Goal: Task Accomplishment & Management: Manage account settings

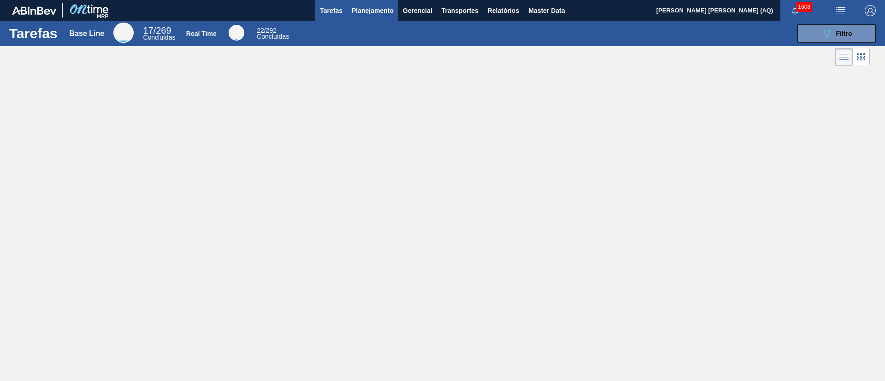
click at [360, 7] on span "Planejamento" at bounding box center [373, 10] width 42 height 11
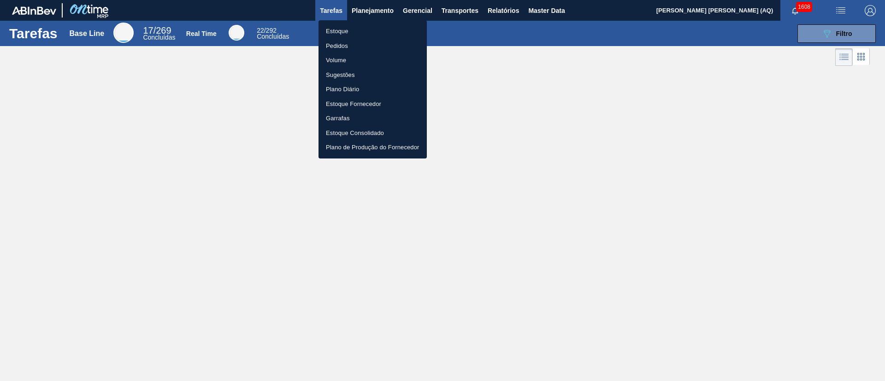
click at [339, 45] on li "Pedidos" at bounding box center [373, 46] width 108 height 15
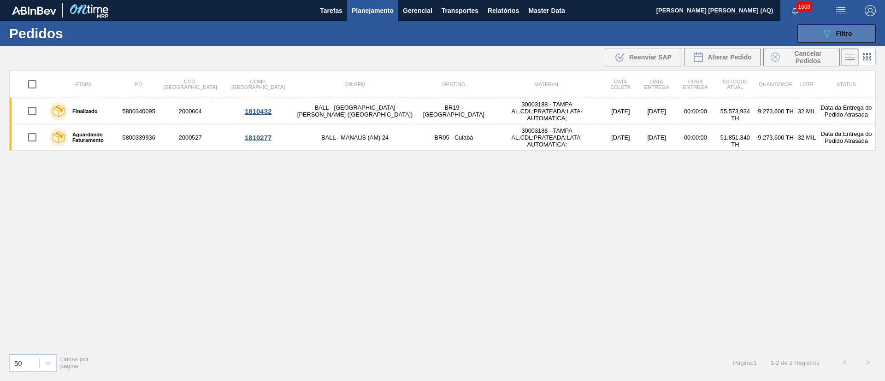
click at [804, 37] on button "089F7B8B-B2A5-4AFE-B5C0-19BA573D28AC Filtro" at bounding box center [837, 33] width 78 height 18
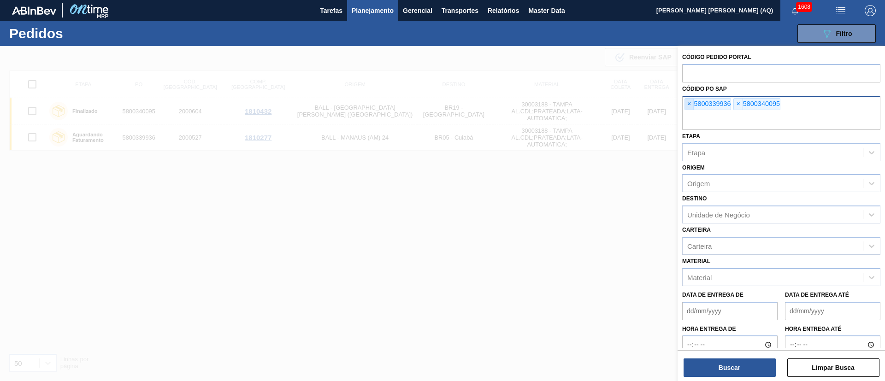
click at [687, 100] on span "×" at bounding box center [689, 104] width 9 height 11
click at [689, 101] on span "×" at bounding box center [689, 104] width 9 height 11
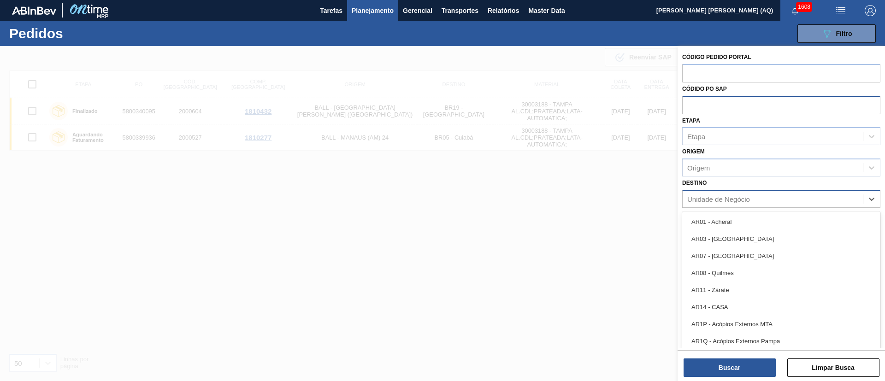
click at [717, 201] on div "Unidade de Negócio" at bounding box center [718, 199] width 63 height 8
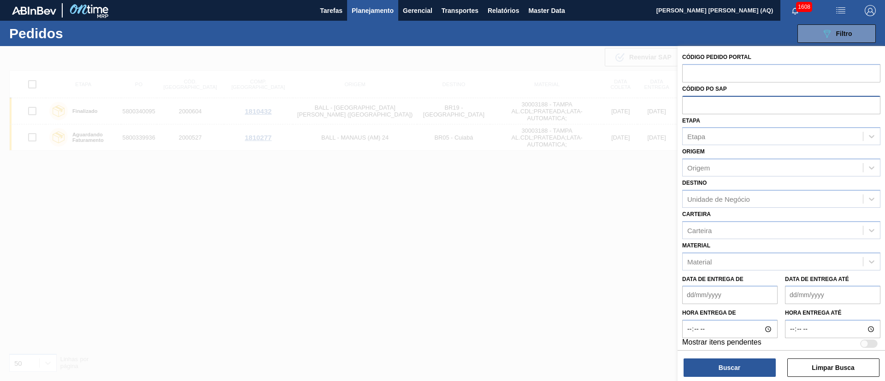
click at [716, 182] on div "Destino Unidade de Negócio" at bounding box center [781, 192] width 198 height 31
click at [705, 227] on div "Carteira" at bounding box center [699, 230] width 24 height 8
type input "lata"
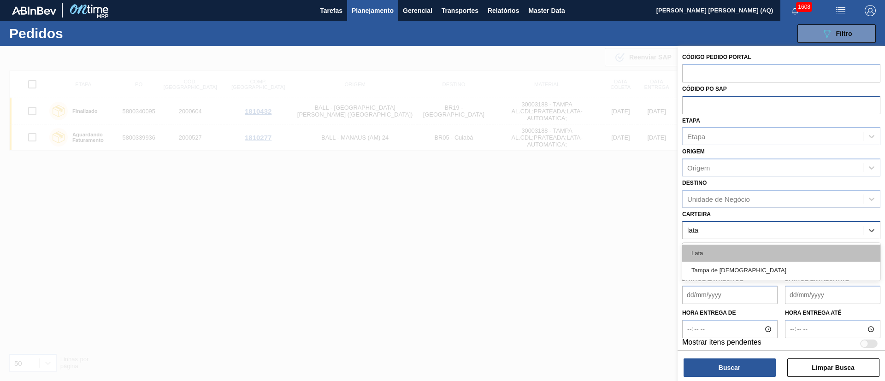
click at [710, 249] on div "Lata" at bounding box center [781, 253] width 198 height 17
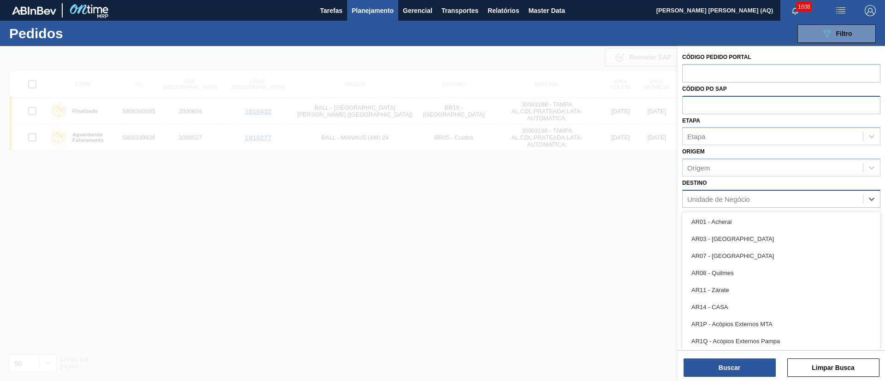
click at [732, 193] on div "Unidade de Negócio" at bounding box center [773, 198] width 180 height 13
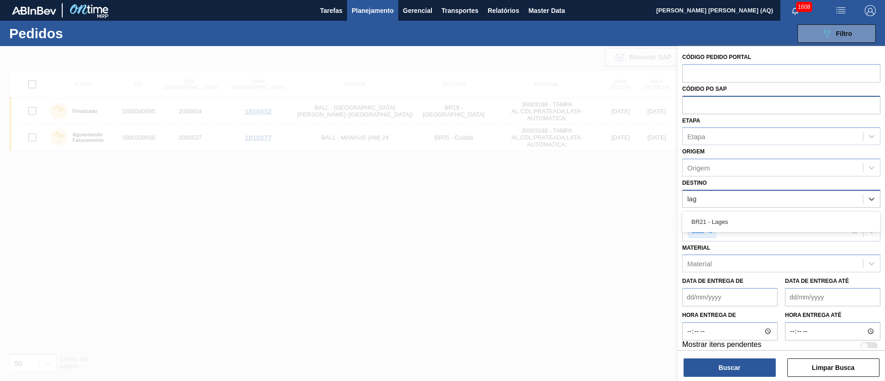
type input "lage"
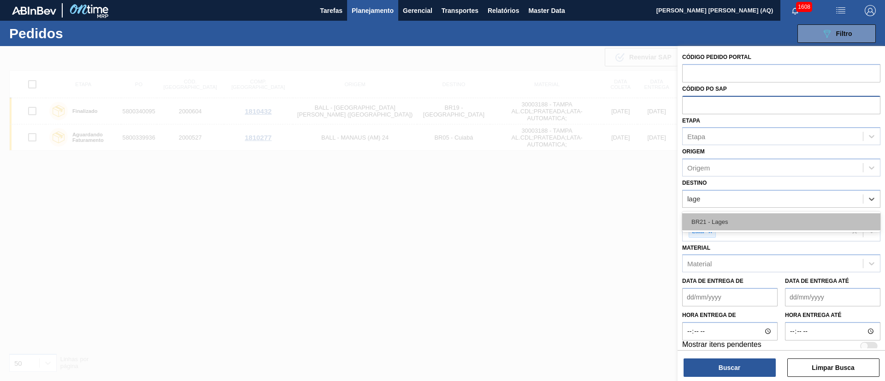
click at [740, 218] on div "BR21 - Lages" at bounding box center [781, 221] width 198 height 17
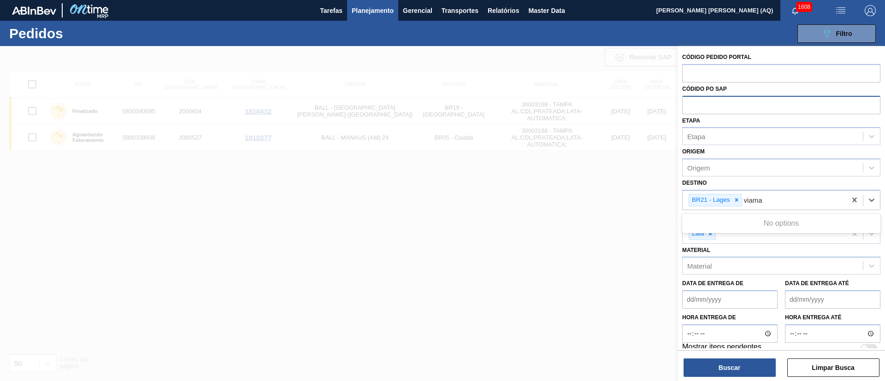
type input "viam"
click at [740, 218] on div "BR22 - Viamão" at bounding box center [781, 224] width 198 height 17
type input "agudo"
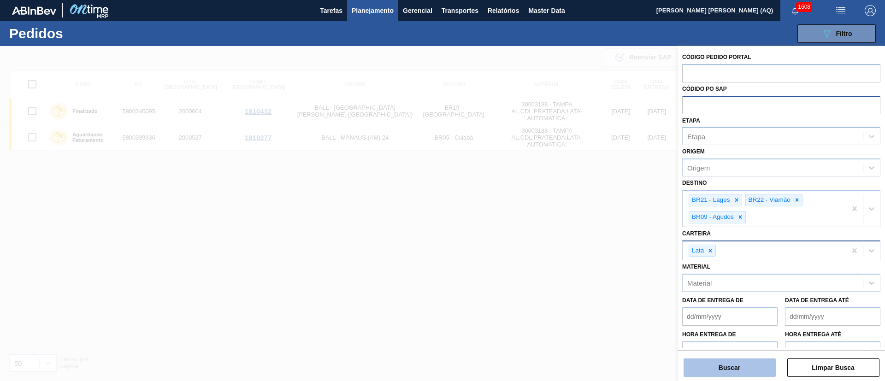
click at [718, 370] on button "Buscar" at bounding box center [730, 368] width 92 height 18
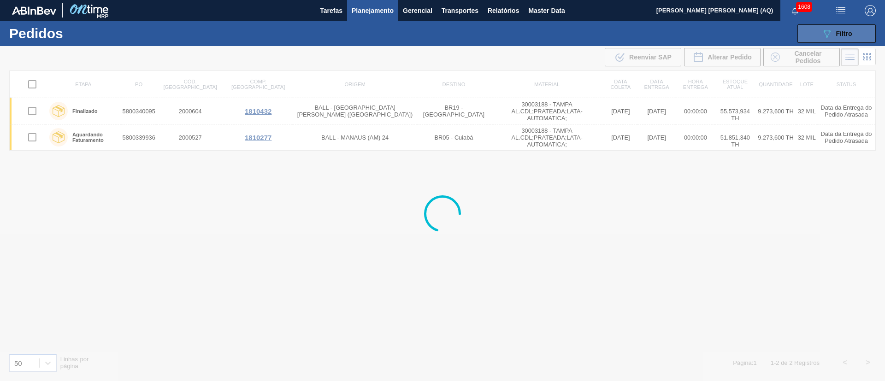
click at [841, 35] on span "Filtro" at bounding box center [844, 33] width 16 height 7
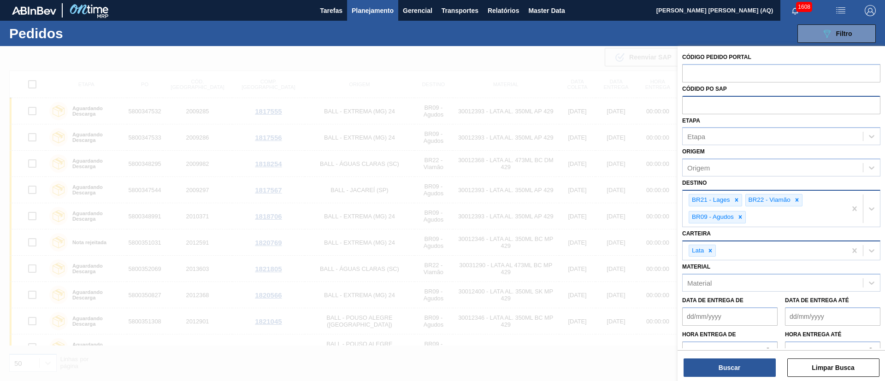
scroll to position [12, 0]
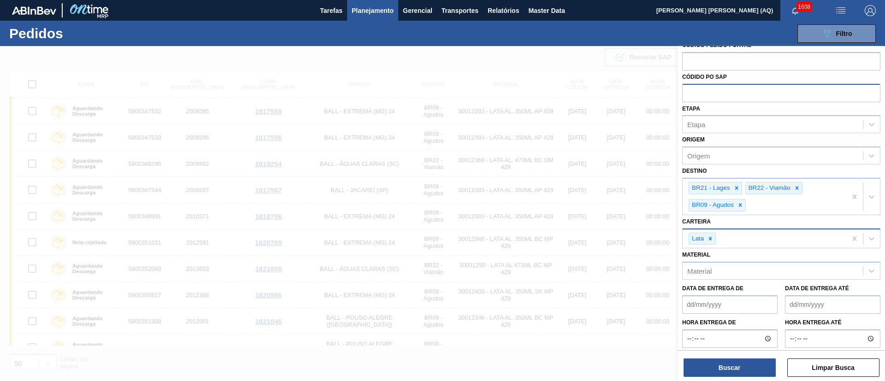
click at [581, 358] on div at bounding box center [442, 236] width 885 height 381
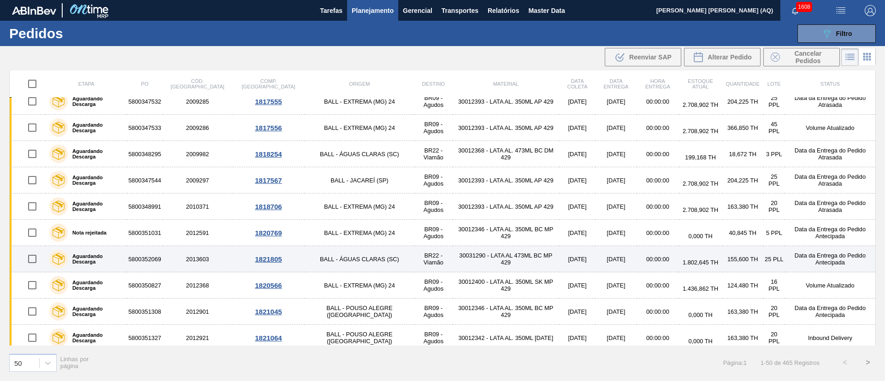
scroll to position [0, 0]
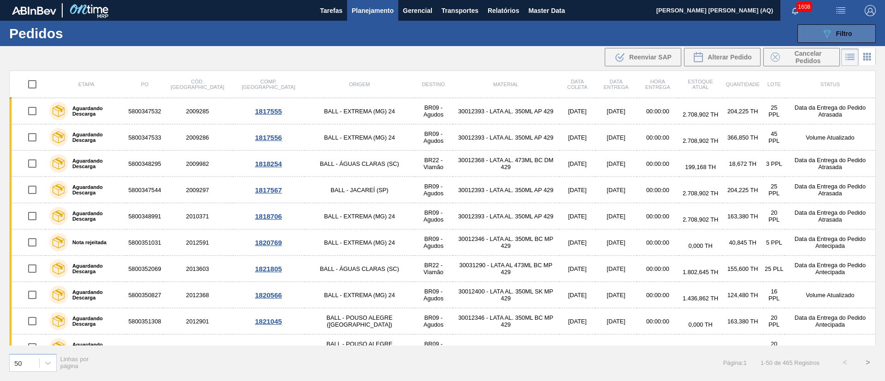
click at [832, 24] on button "089F7B8B-B2A5-4AFE-B5C0-19BA573D28AC Filtro" at bounding box center [837, 33] width 78 height 18
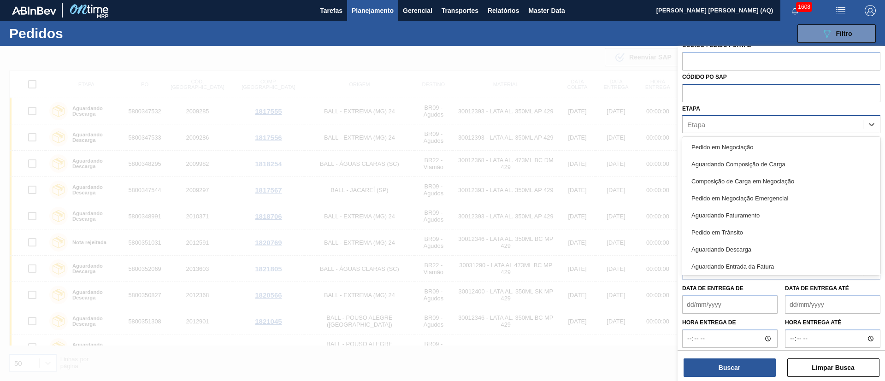
click at [774, 131] on div "Etapa" at bounding box center [781, 124] width 198 height 18
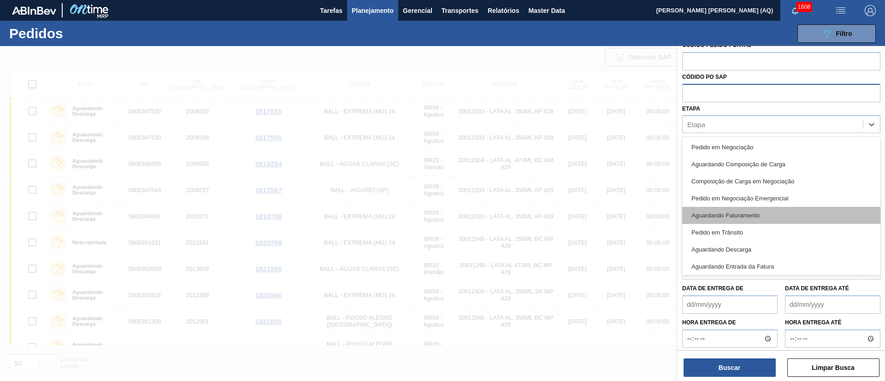
scroll to position [121, 0]
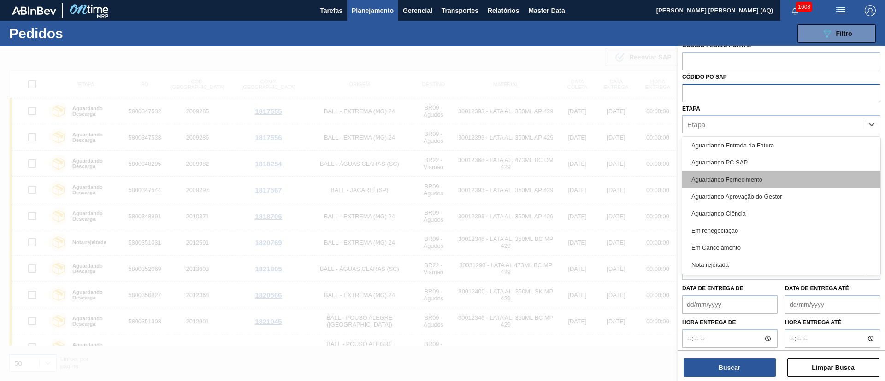
click at [768, 180] on div "Aguardando Fornecimento" at bounding box center [781, 179] width 198 height 17
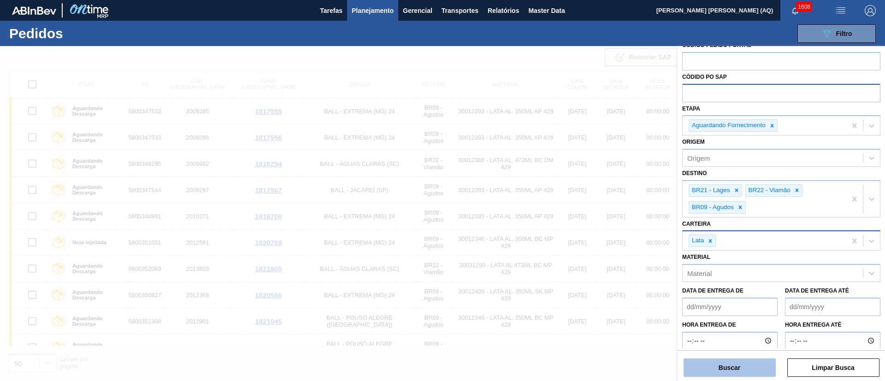
click at [746, 367] on button "Buscar" at bounding box center [730, 368] width 92 height 18
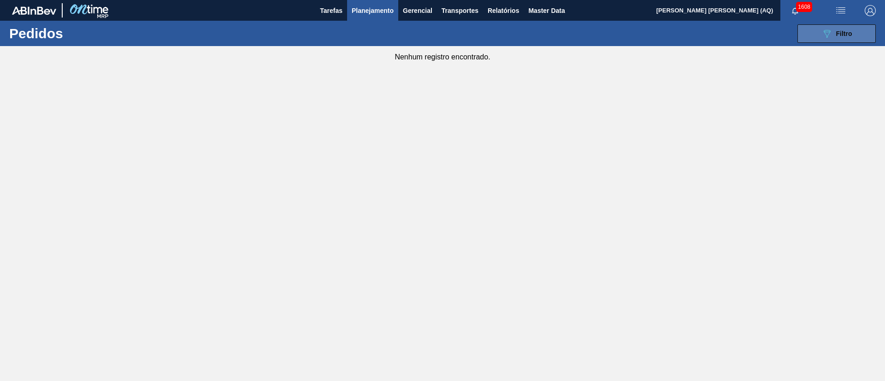
click at [830, 30] on icon "089F7B8B-B2A5-4AFE-B5C0-19BA573D28AC" at bounding box center [827, 33] width 11 height 11
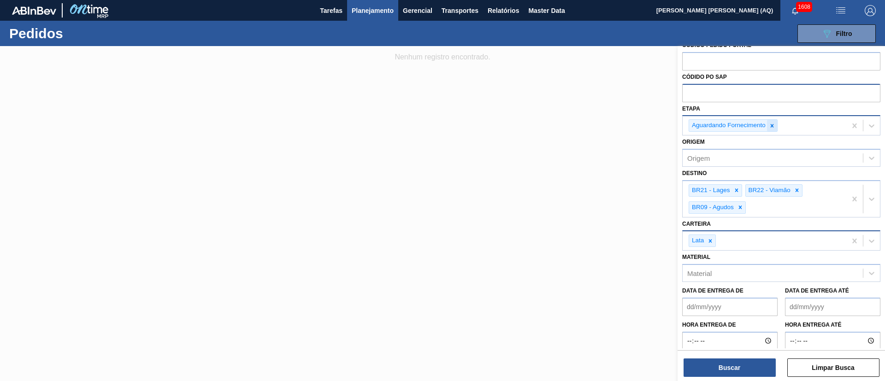
click at [773, 127] on icon at bounding box center [772, 126] width 6 height 6
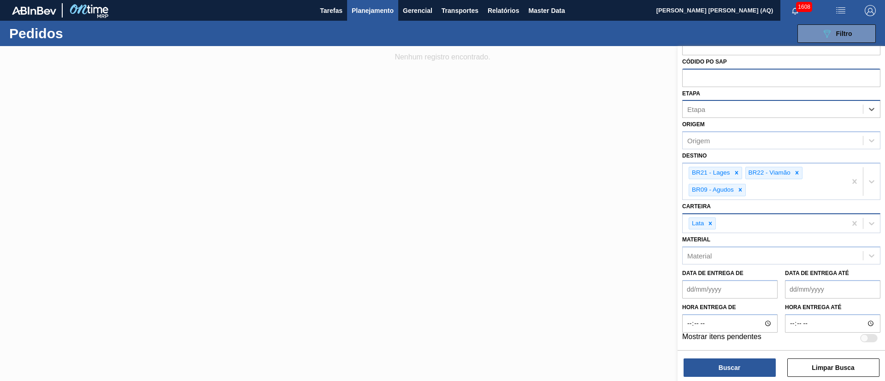
scroll to position [0, 0]
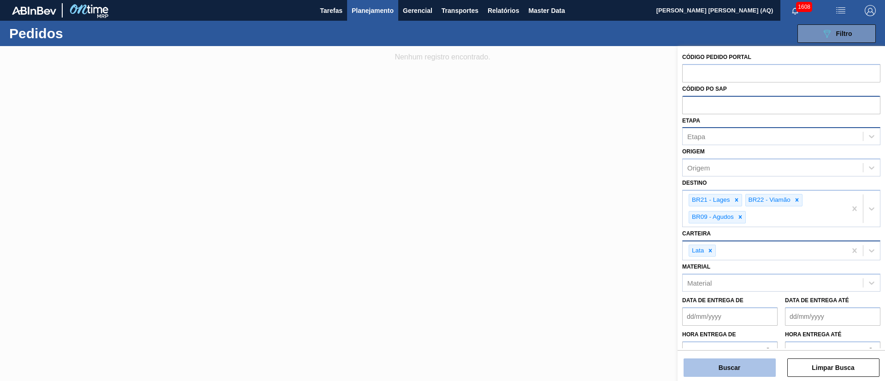
click at [740, 364] on button "Buscar" at bounding box center [730, 368] width 92 height 18
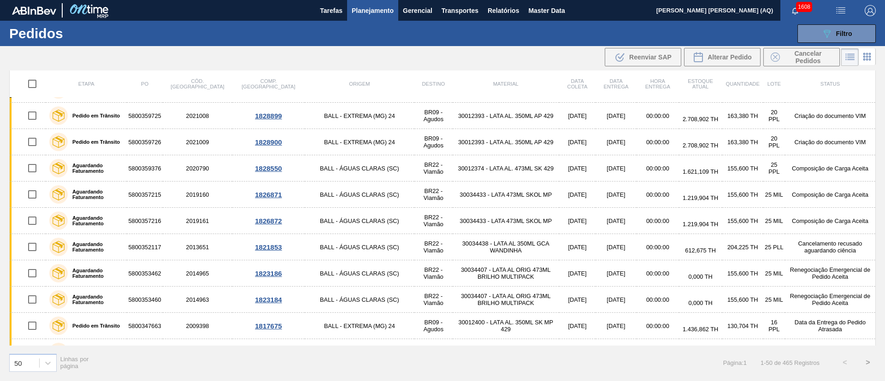
scroll to position [928, 0]
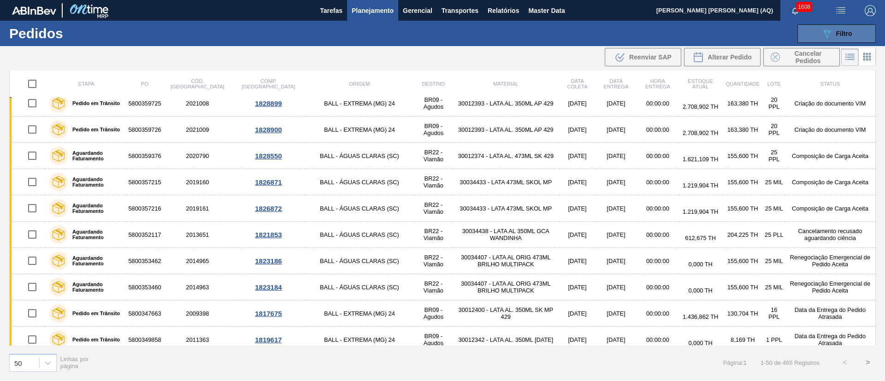
click at [856, 26] on button "089F7B8B-B2A5-4AFE-B5C0-19BA573D28AC Filtro" at bounding box center [837, 33] width 78 height 18
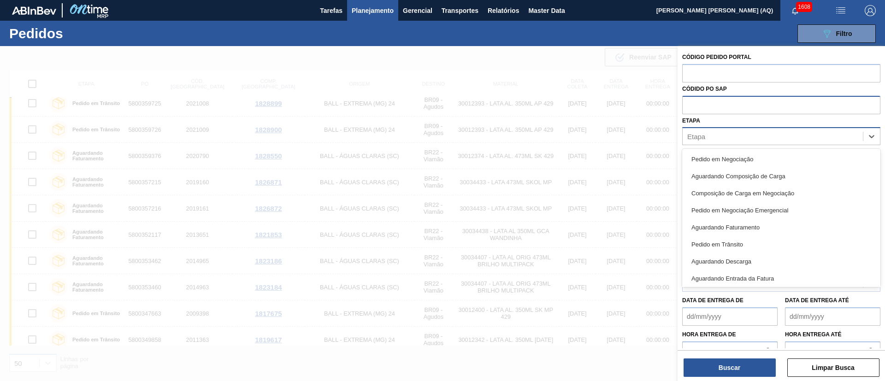
click at [760, 133] on div "Etapa" at bounding box center [773, 136] width 180 height 13
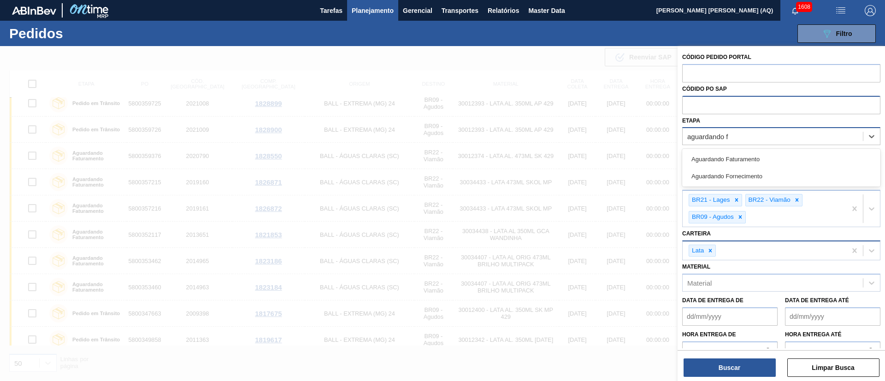
type input "aguardando fa"
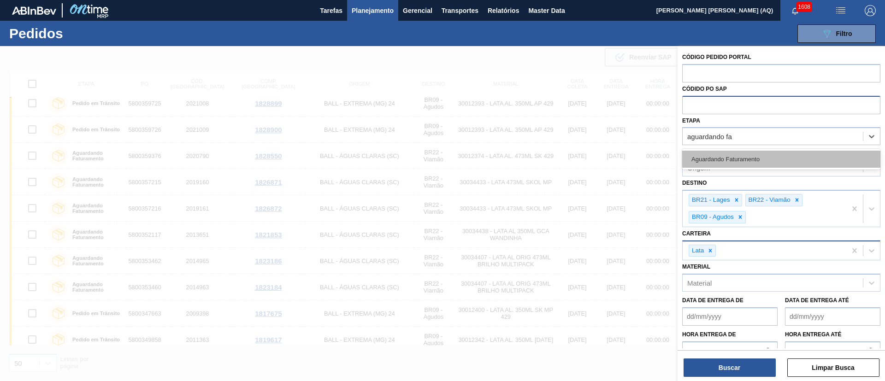
click at [762, 156] on div "Aguardando Faturamento" at bounding box center [781, 159] width 198 height 17
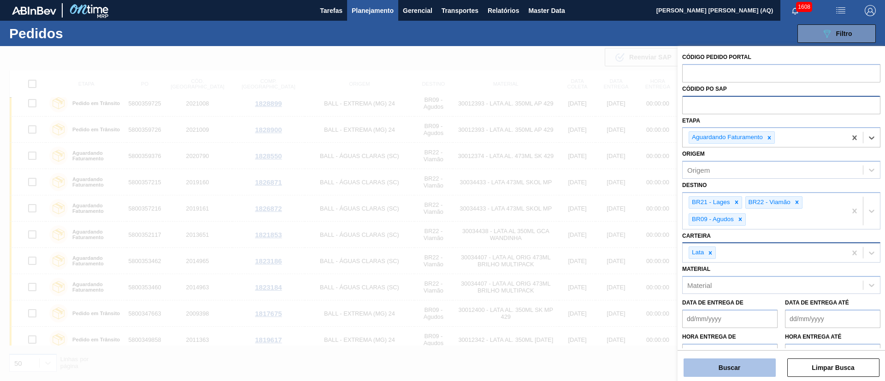
click at [747, 368] on button "Buscar" at bounding box center [730, 368] width 92 height 18
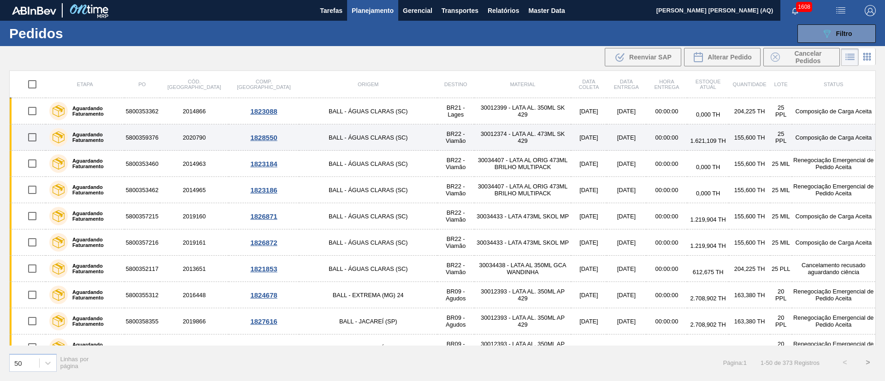
scroll to position [0, 0]
click at [32, 137] on input "checkbox" at bounding box center [32, 136] width 19 height 19
checkbox input "true"
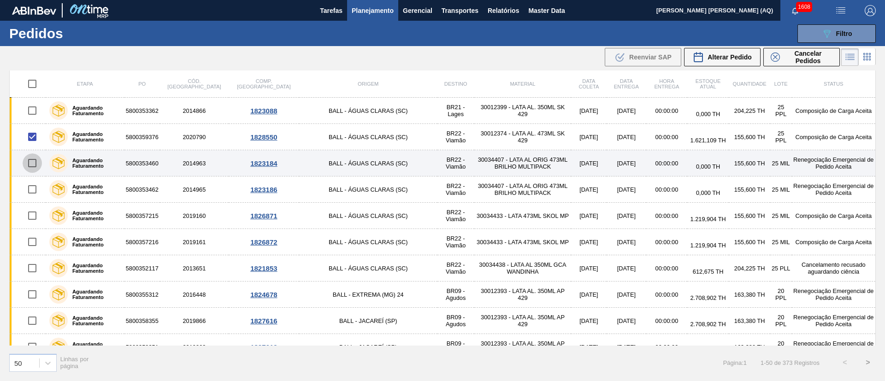
click at [32, 159] on input "checkbox" at bounding box center [32, 163] width 19 height 19
checkbox input "true"
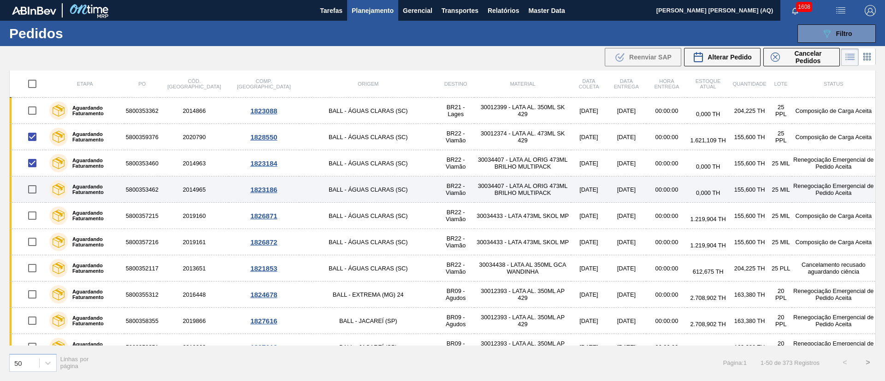
click at [32, 188] on input "checkbox" at bounding box center [32, 189] width 19 height 19
checkbox input "true"
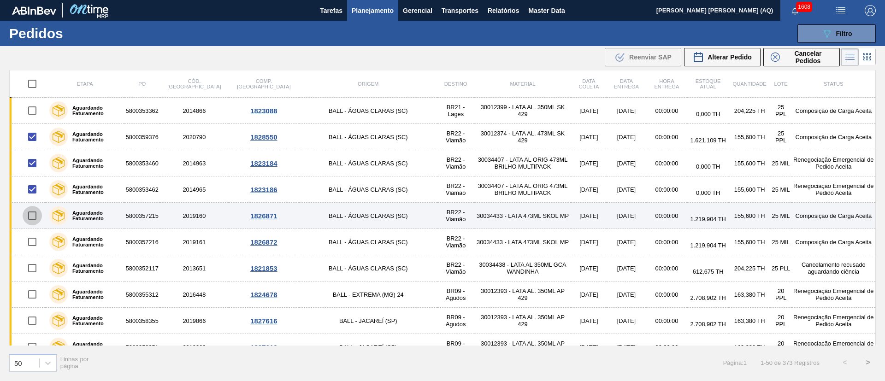
click at [34, 214] on input "checkbox" at bounding box center [32, 215] width 19 height 19
checkbox input "true"
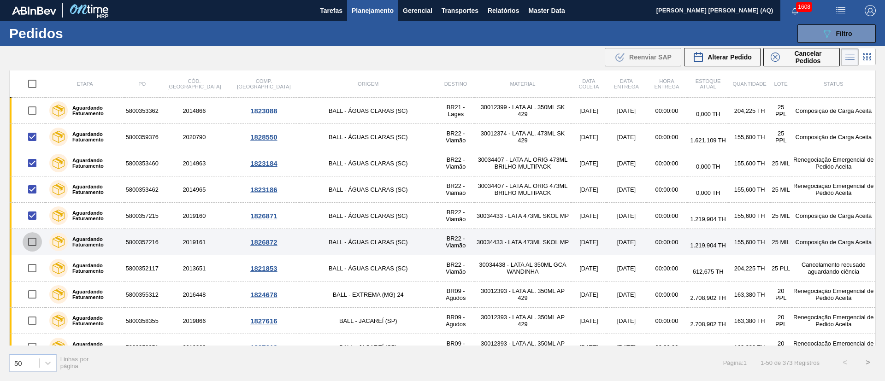
click at [34, 239] on input "checkbox" at bounding box center [32, 241] width 19 height 19
checkbox input "true"
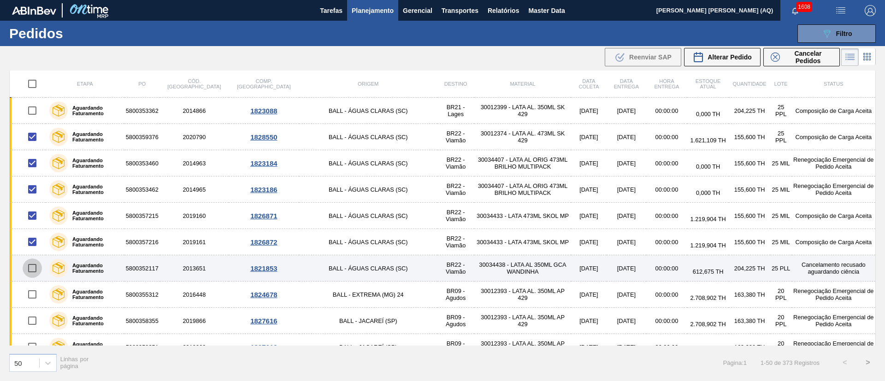
click at [30, 267] on input "checkbox" at bounding box center [32, 268] width 19 height 19
checkbox input "true"
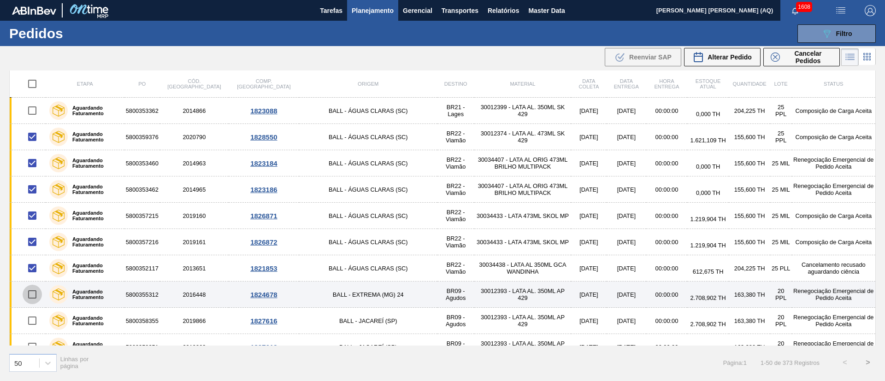
click at [33, 293] on input "checkbox" at bounding box center [32, 294] width 19 height 19
checkbox input "true"
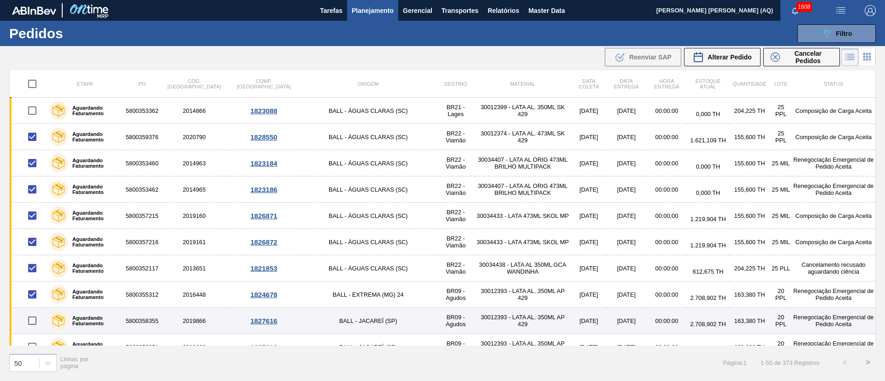
click at [31, 323] on input "checkbox" at bounding box center [32, 320] width 19 height 19
checkbox input "true"
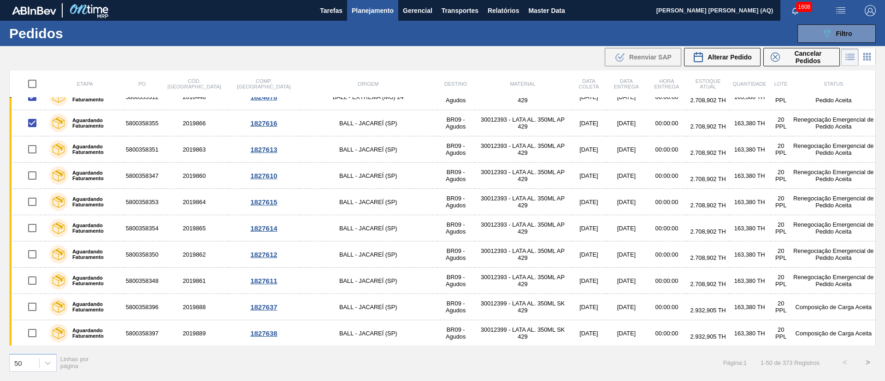
scroll to position [197, 0]
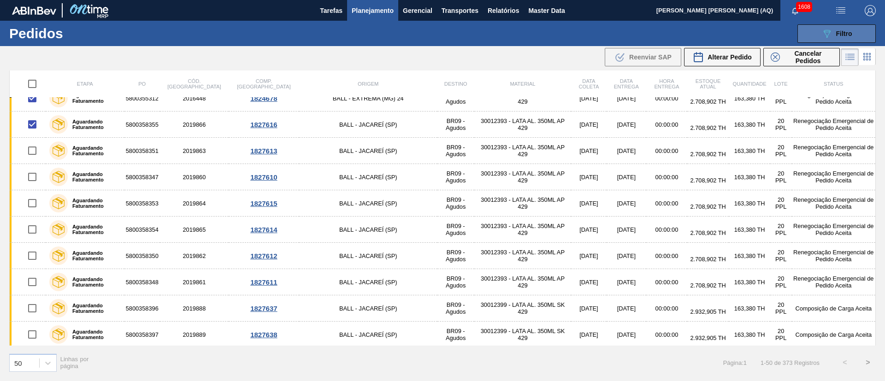
click at [816, 38] on button "089F7B8B-B2A5-4AFE-B5C0-19BA573D28AC Filtro" at bounding box center [837, 33] width 78 height 18
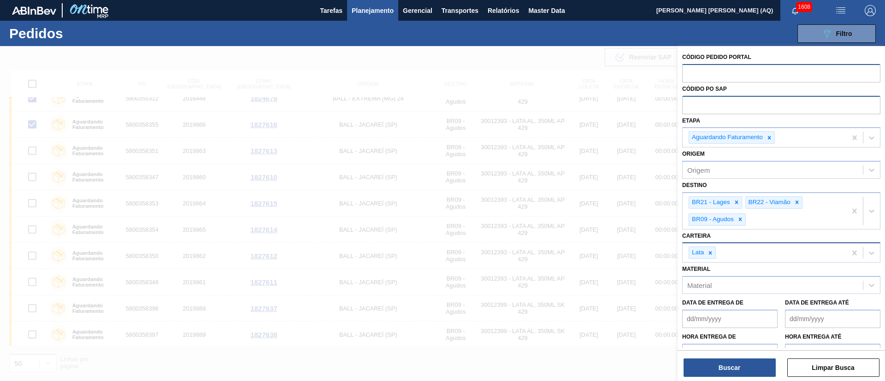
click at [740, 72] on input "text" at bounding box center [781, 73] width 198 height 18
click at [725, 106] on input "text" at bounding box center [781, 105] width 198 height 18
paste input "text"
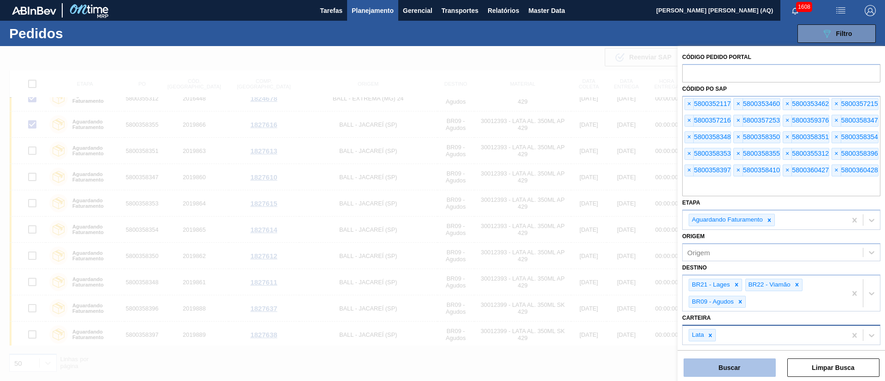
click at [738, 364] on button "Buscar" at bounding box center [730, 368] width 92 height 18
checkbox input "false"
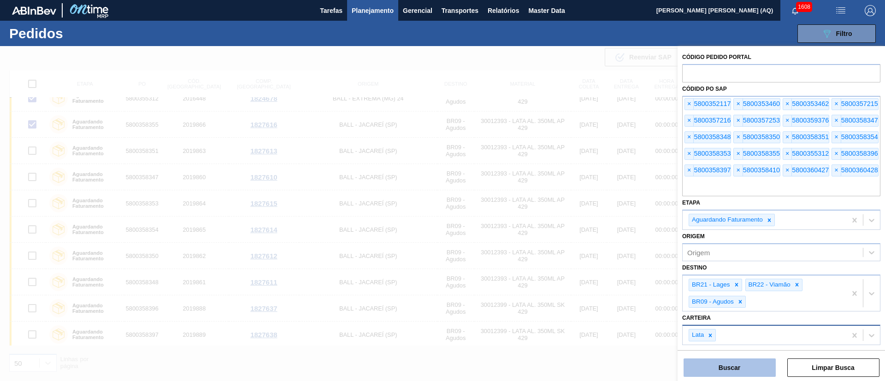
checkbox input "false"
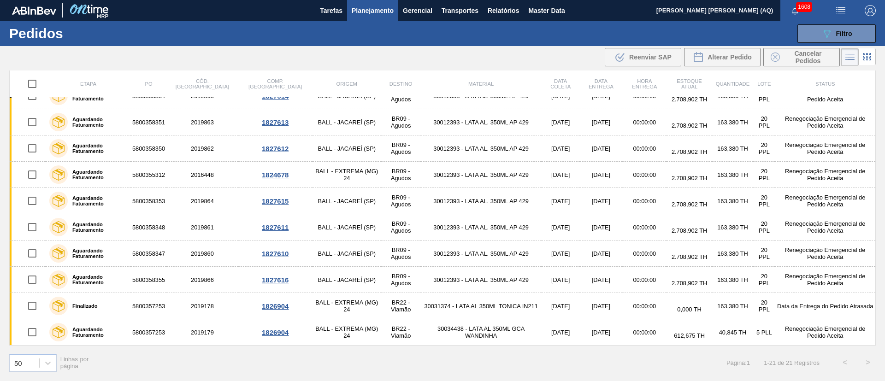
scroll to position [0, 0]
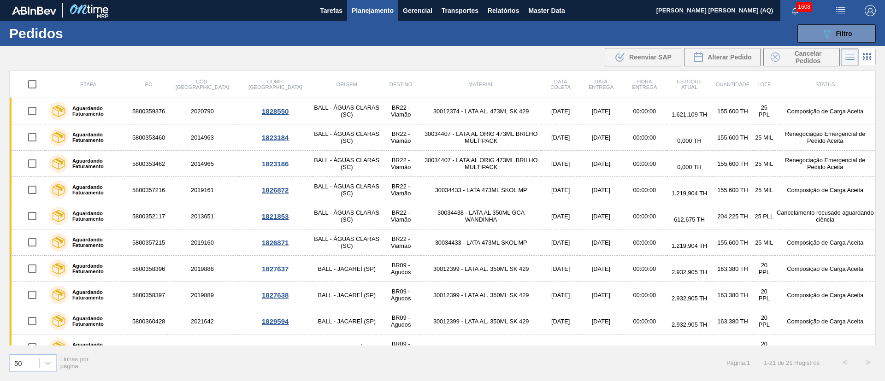
click at [31, 84] on input "checkbox" at bounding box center [32, 84] width 19 height 19
checkbox input "true"
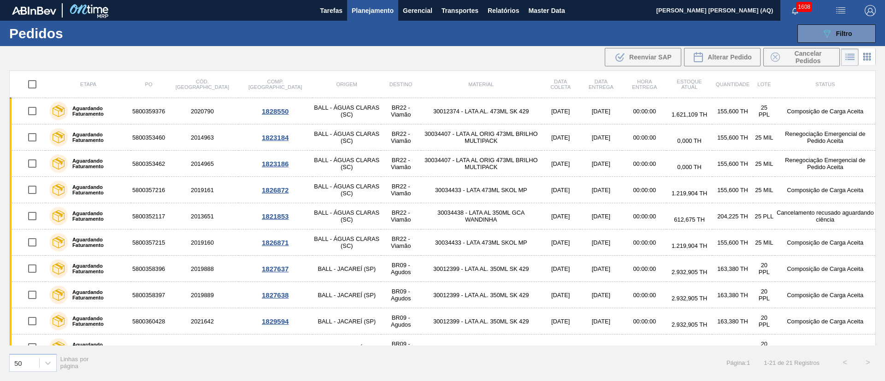
checkbox input "true"
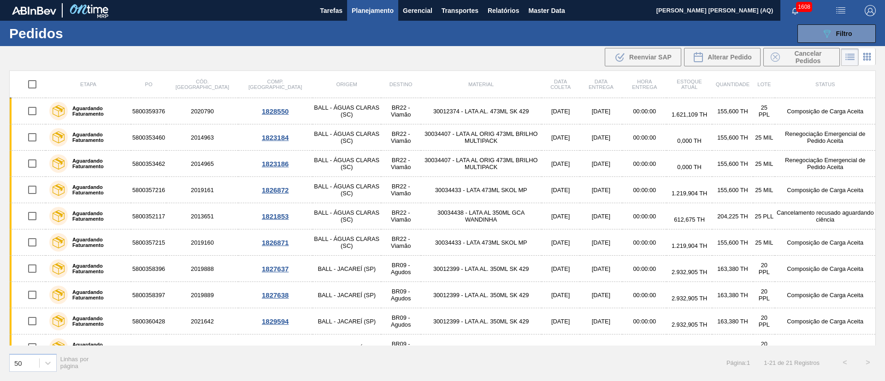
checkbox input "true"
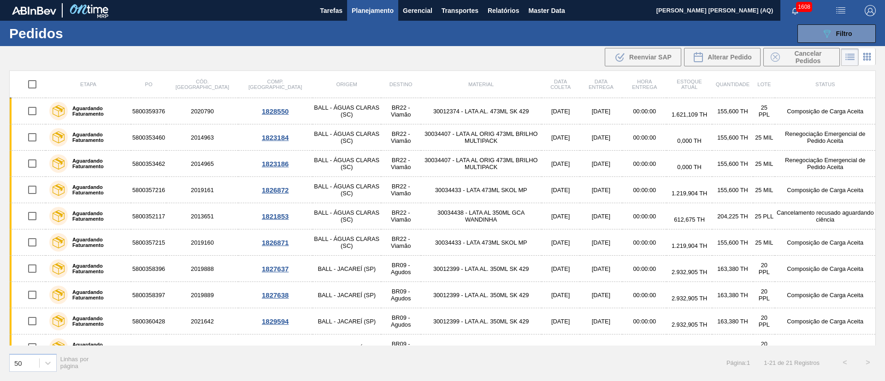
checkbox input "true"
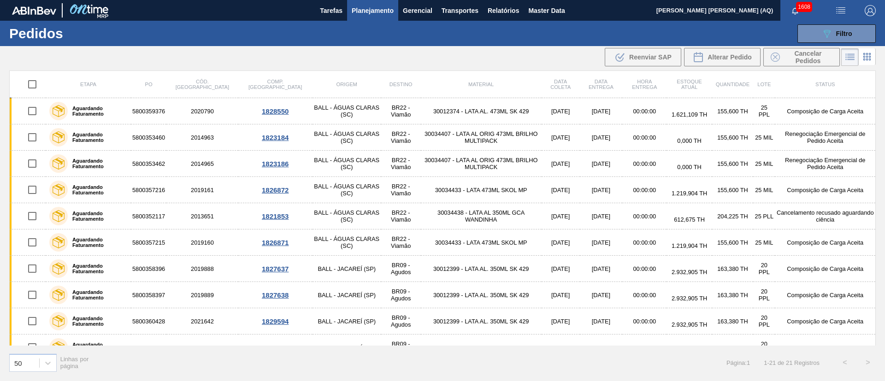
checkbox input "true"
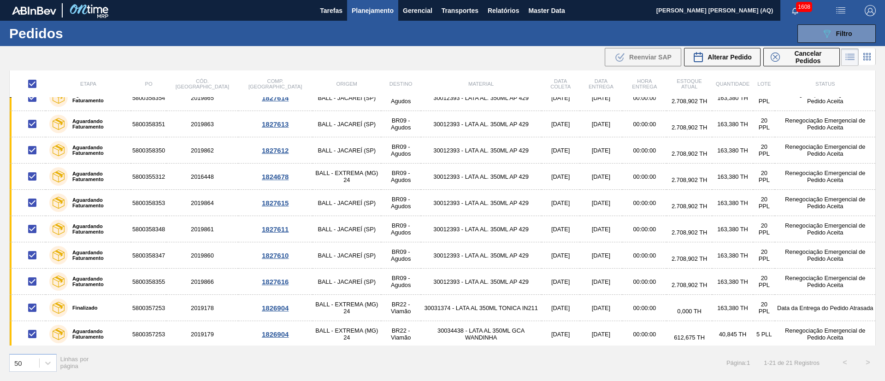
scroll to position [304, 0]
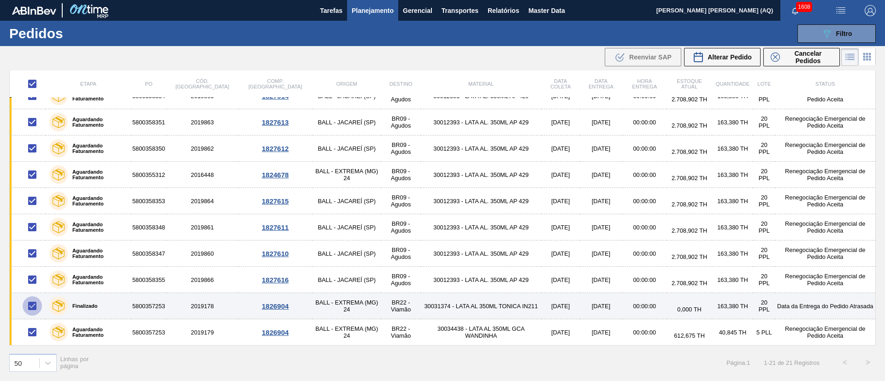
click at [32, 304] on input "checkbox" at bounding box center [32, 305] width 19 height 19
checkbox input "false"
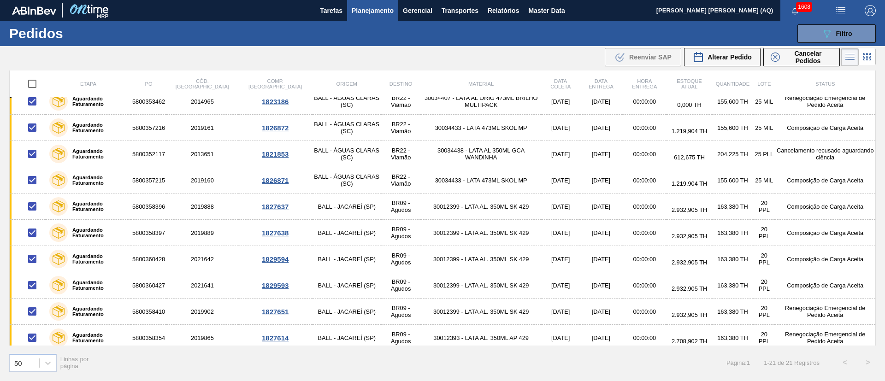
scroll to position [0, 0]
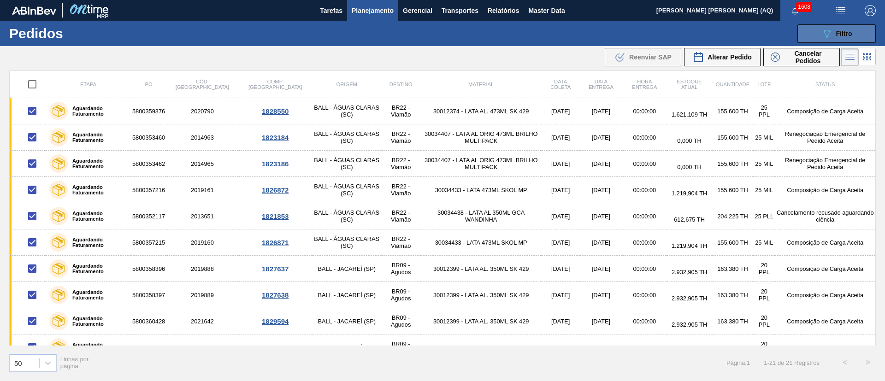
click at [856, 27] on button "089F7B8B-B2A5-4AFE-B5C0-19BA573D28AC Filtro" at bounding box center [837, 33] width 78 height 18
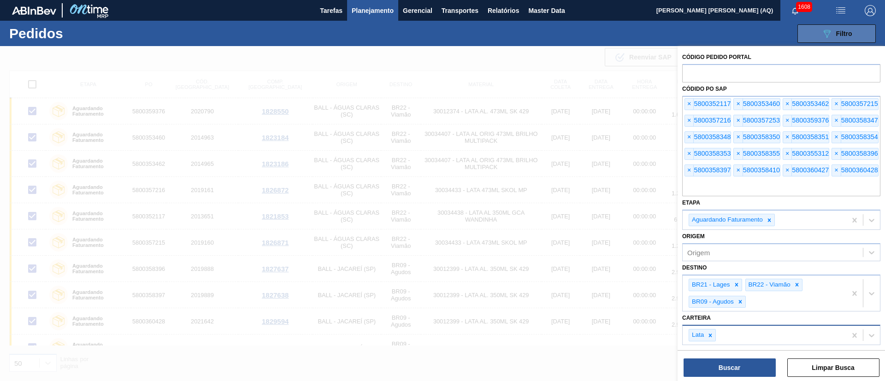
click at [856, 27] on button "089F7B8B-B2A5-4AFE-B5C0-19BA573D28AC Filtro" at bounding box center [837, 33] width 78 height 18
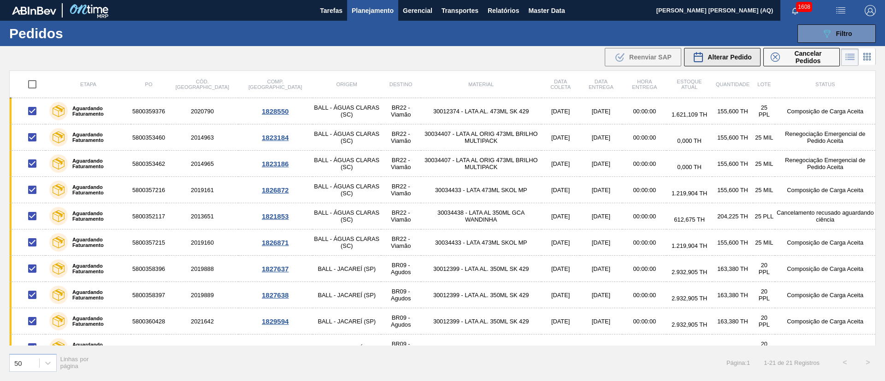
click at [711, 56] on span "Alterar Pedido" at bounding box center [730, 56] width 44 height 7
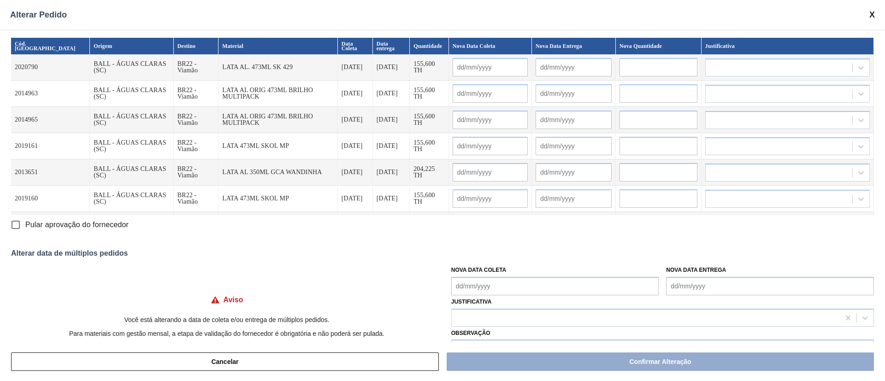
scroll to position [27, 0]
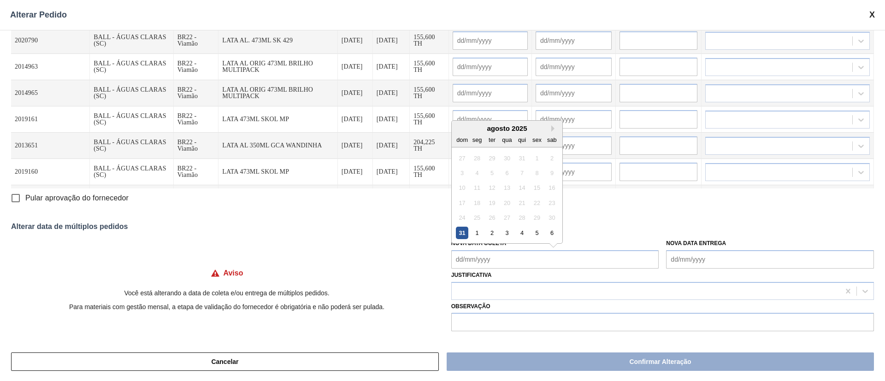
click at [575, 261] on Coleta "Nova Data Coleta" at bounding box center [555, 259] width 208 height 18
click at [459, 231] on div "31" at bounding box center [462, 233] width 12 height 12
type Coleta "[DATE]"
type input "[DATE]"
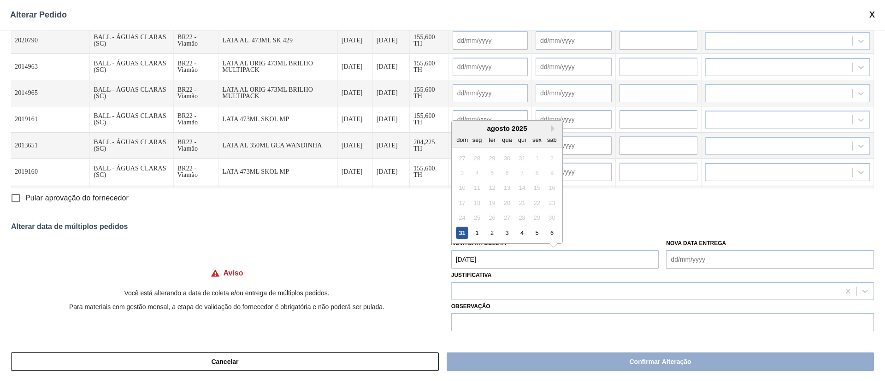
type input "[DATE]"
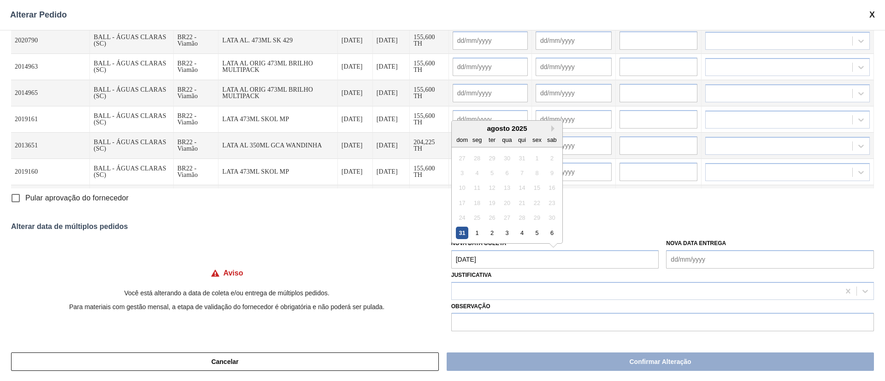
type input "[DATE]"
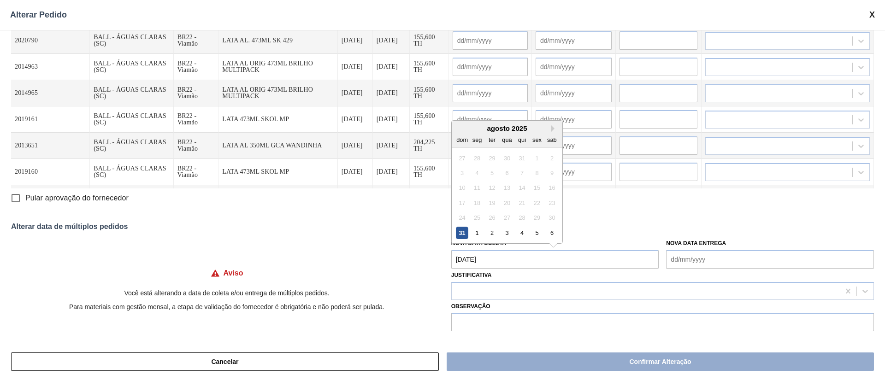
type input "[DATE]"
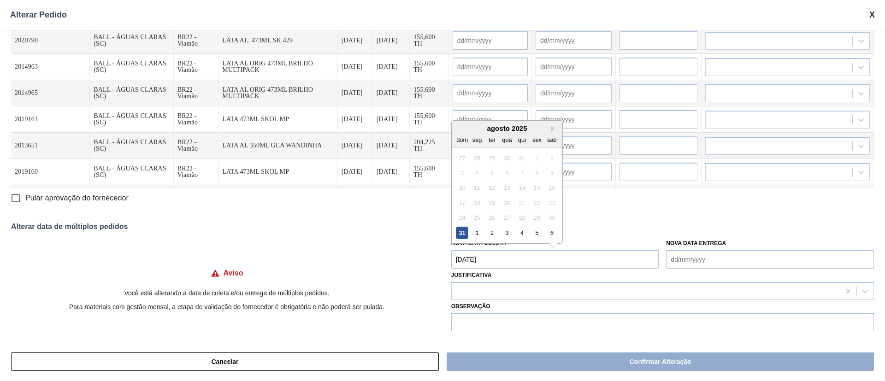
type input "[DATE]"
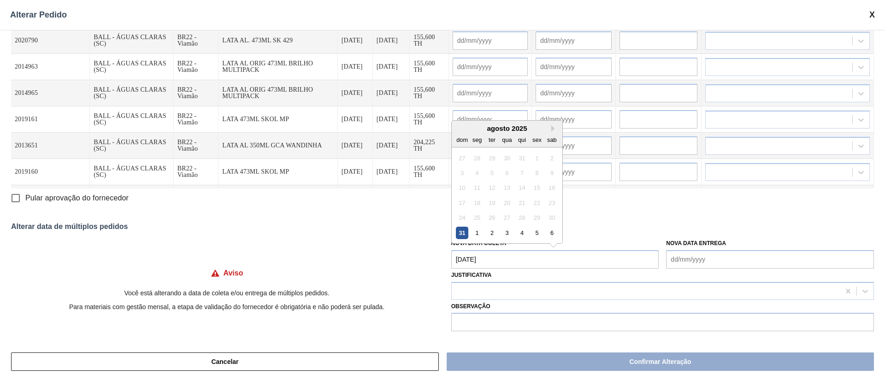
type input "[DATE]"
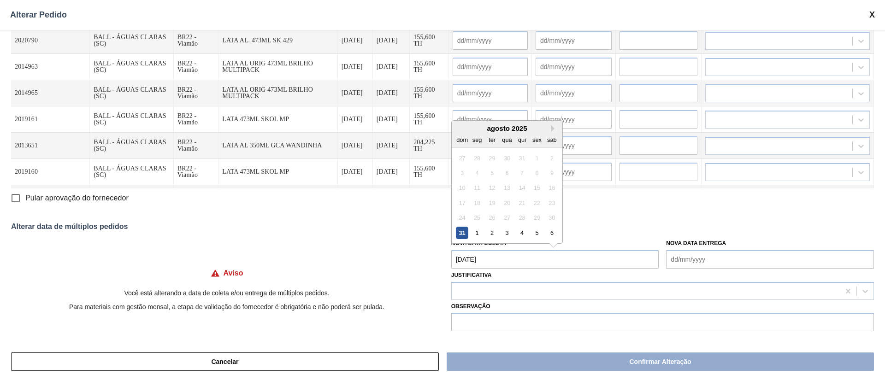
type input "[DATE]"
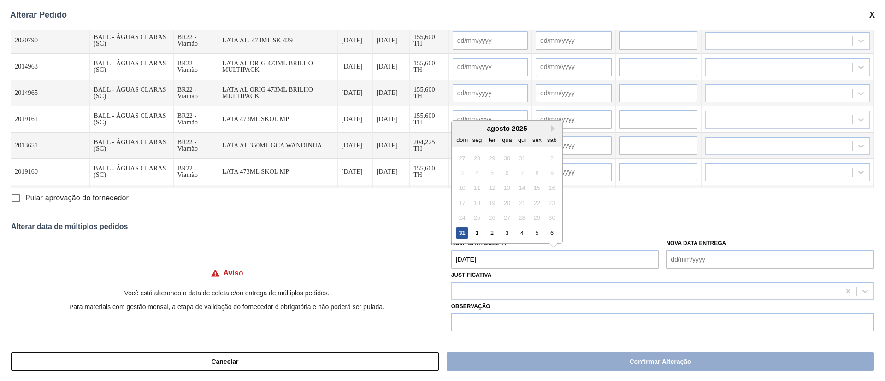
type input "[DATE]"
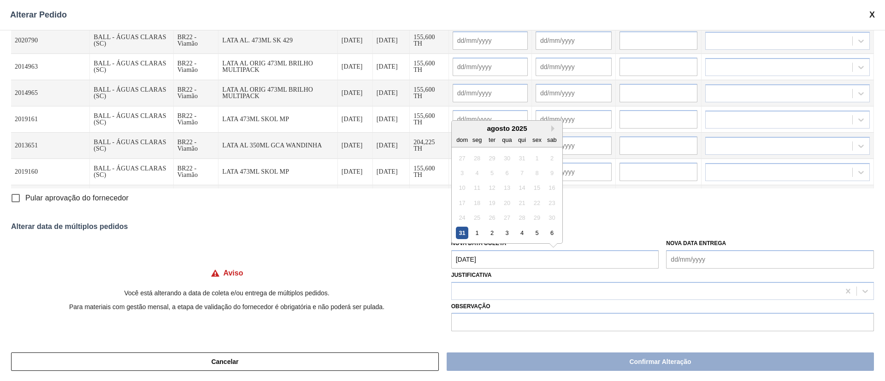
type input "[DATE]"
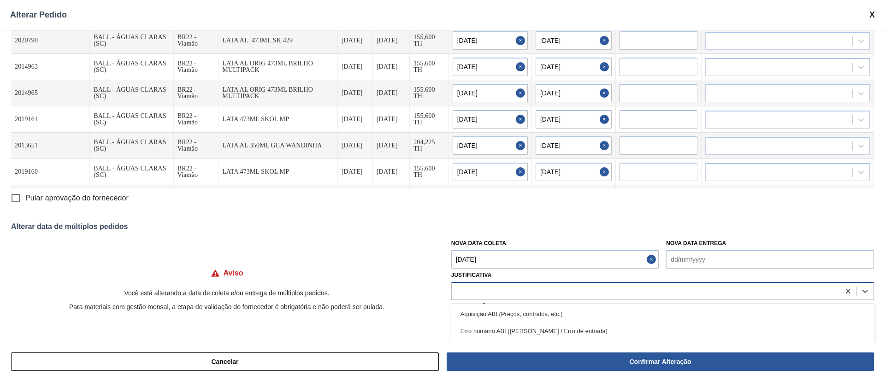
click at [472, 291] on div at bounding box center [646, 290] width 388 height 13
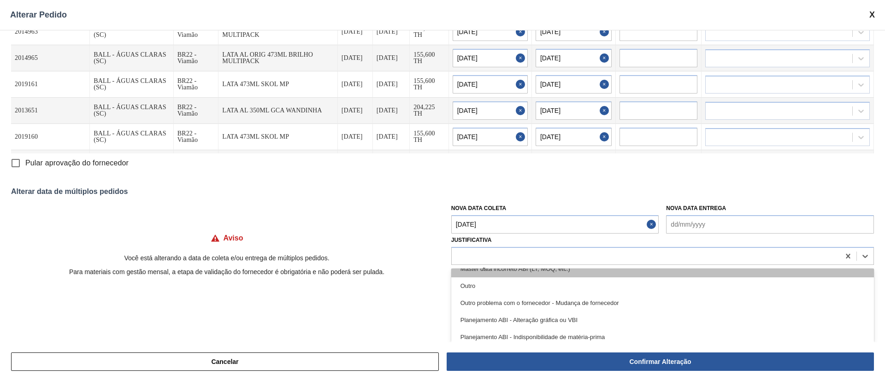
scroll to position [77, 0]
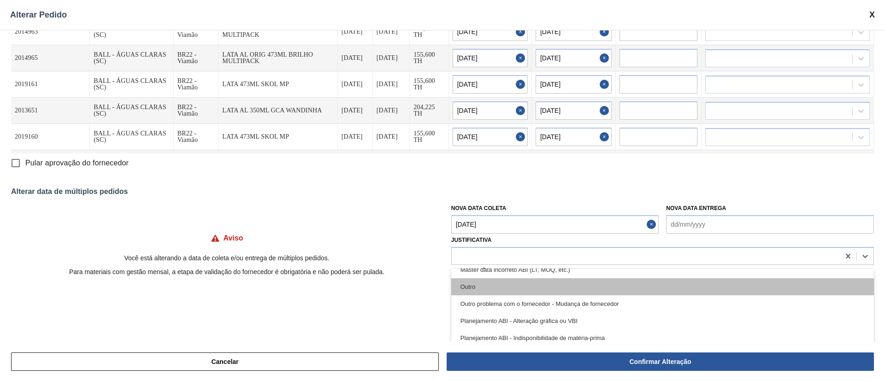
click at [549, 284] on div "Outro" at bounding box center [662, 286] width 423 height 17
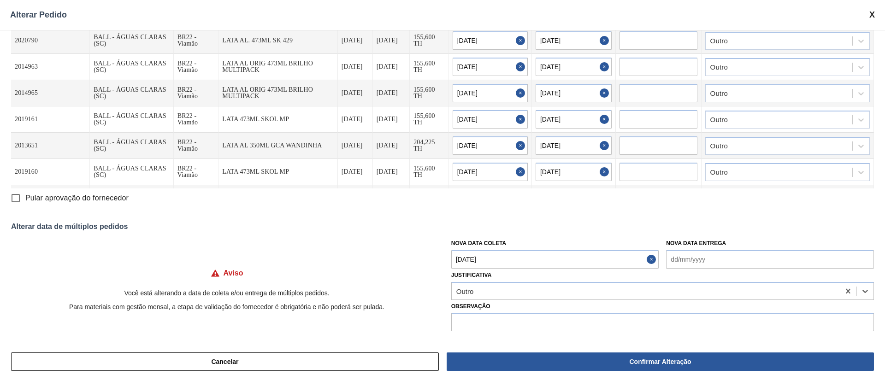
scroll to position [27, 0]
click at [538, 324] on input "text" at bounding box center [662, 322] width 423 height 18
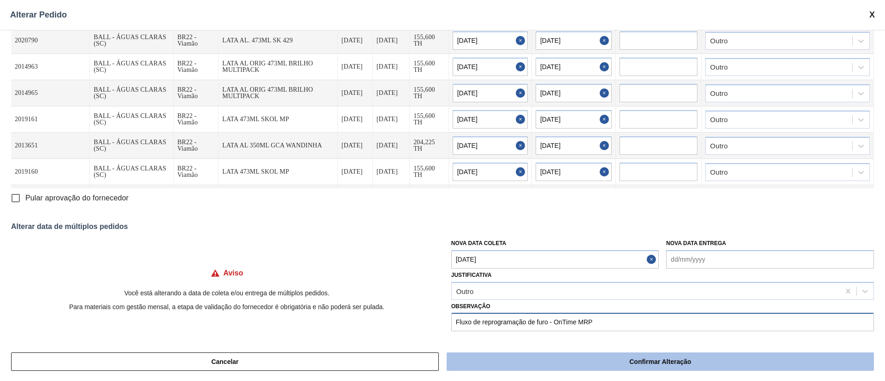
type input "Fluxo de reprogramação de furo - OnTime MRP"
click at [577, 357] on button "Confirmar Alteração" at bounding box center [660, 362] width 427 height 18
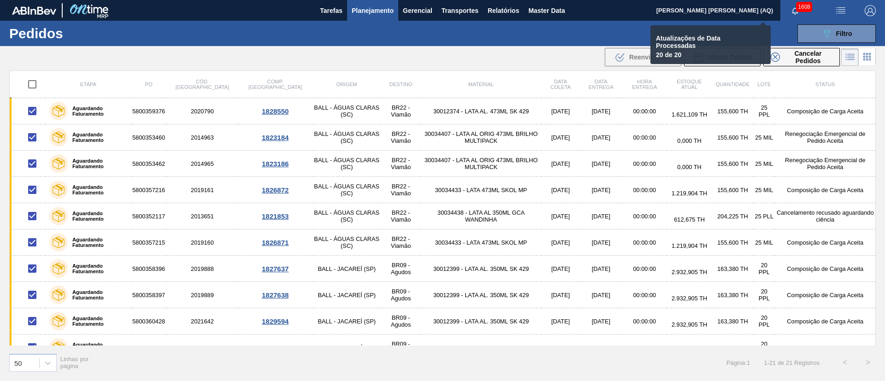
checkbox input "false"
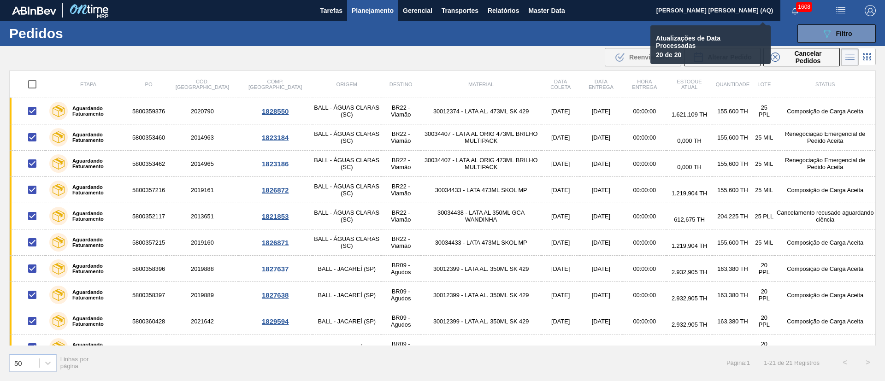
checkbox input "false"
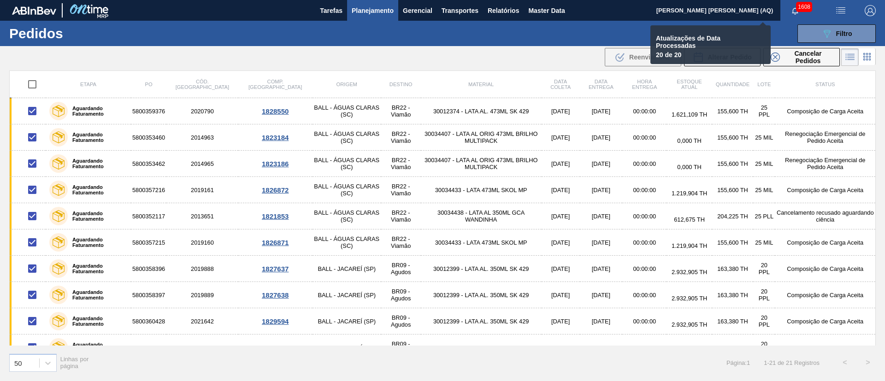
checkbox input "false"
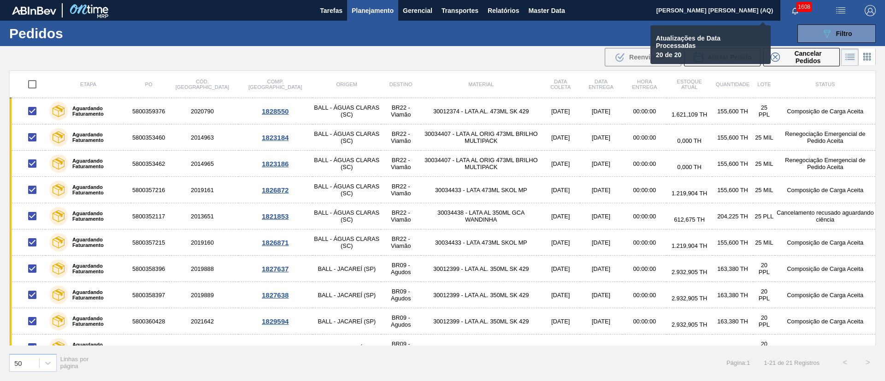
checkbox input "false"
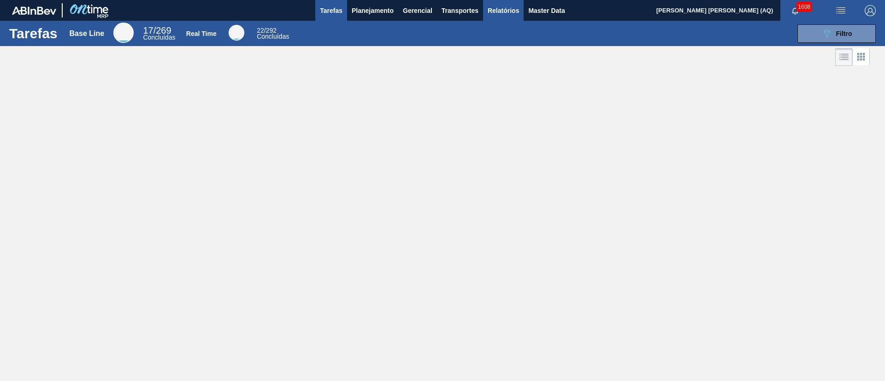
click at [512, 11] on span "Relatórios" at bounding box center [503, 10] width 31 height 11
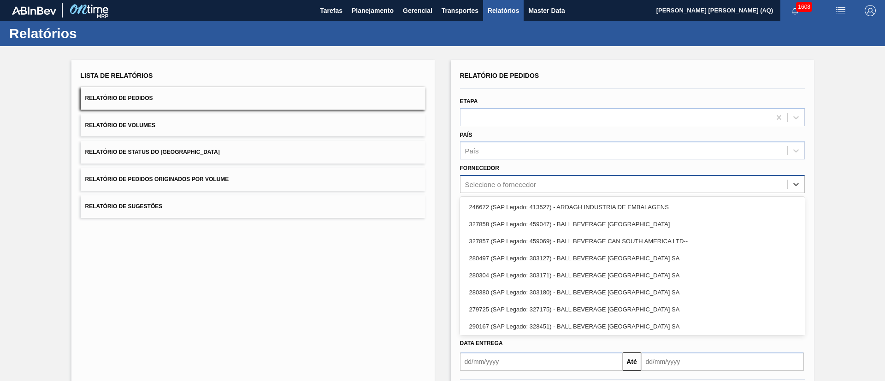
click at [516, 187] on div "Selecione o fornecedor" at bounding box center [500, 185] width 71 height 8
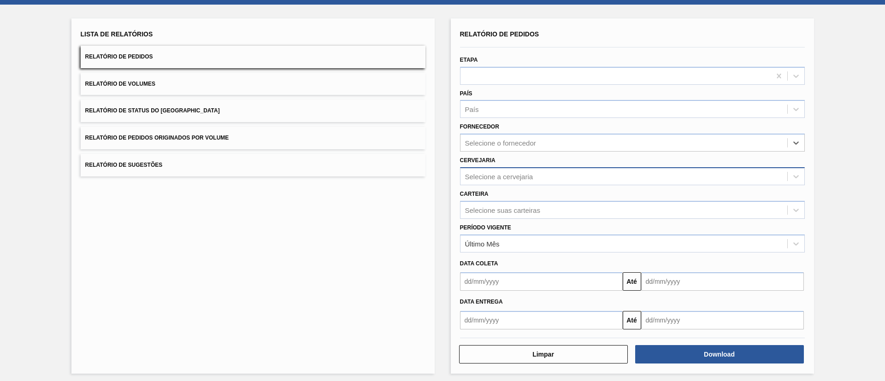
scroll to position [46, 0]
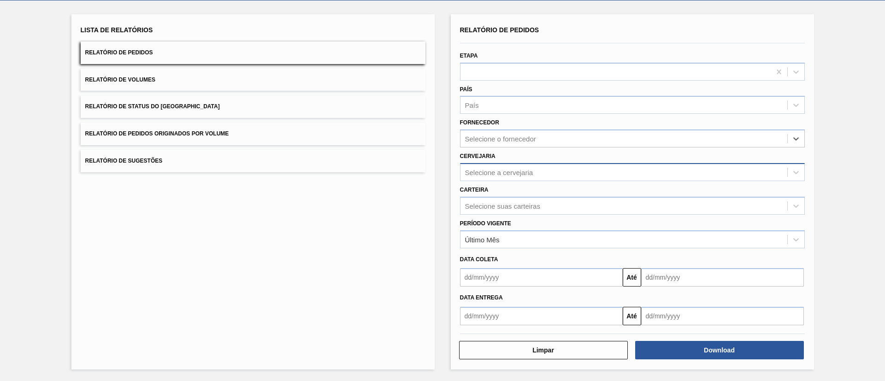
click at [500, 175] on div "Selecione a cervejaria" at bounding box center [499, 172] width 68 height 8
type input "lag"
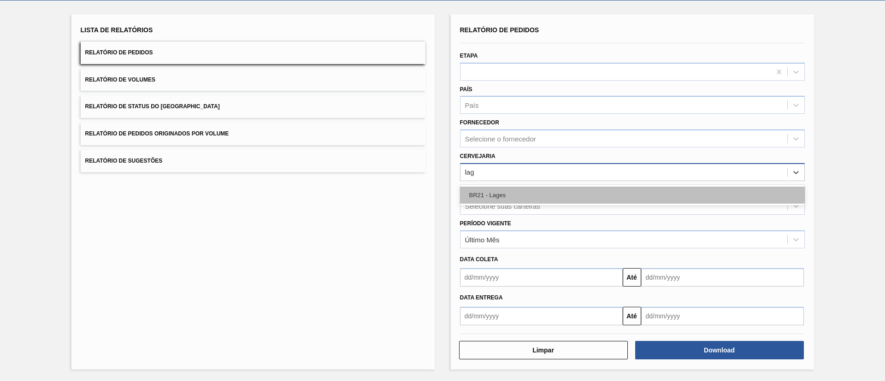
click at [500, 198] on div "BR21 - Lages" at bounding box center [632, 195] width 345 height 17
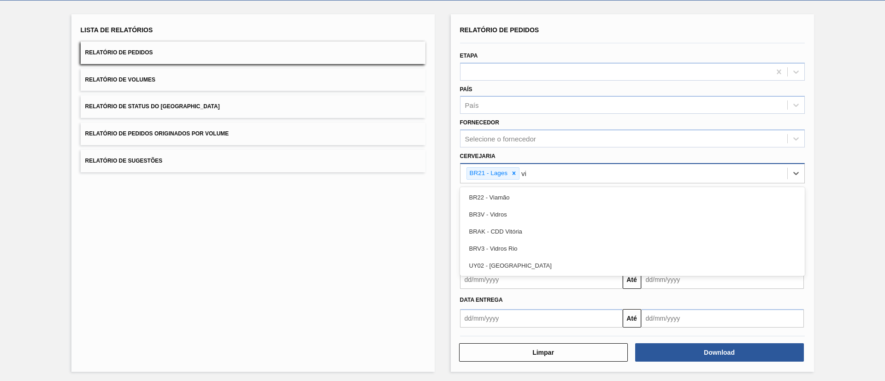
type input "via"
click at [500, 198] on div "BR22 - Viamão" at bounding box center [632, 197] width 345 height 17
type input "agud"
click at [501, 197] on div "BR09 - Agudos" at bounding box center [632, 197] width 345 height 17
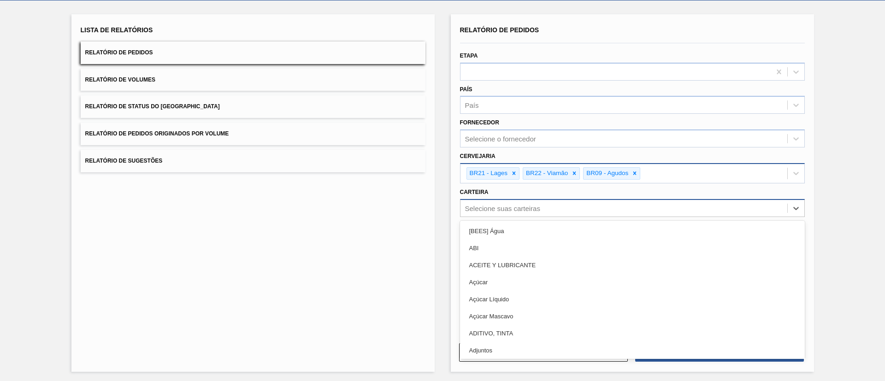
click at [544, 210] on div "Selecione suas carteiras" at bounding box center [624, 207] width 327 height 13
type input "lata"
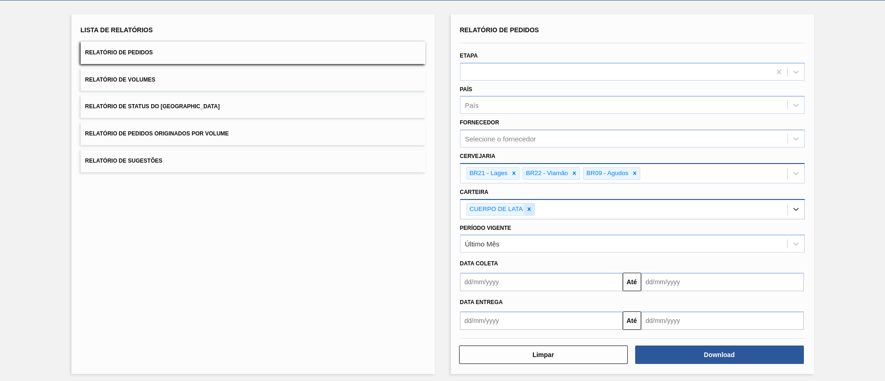
click at [529, 210] on icon at bounding box center [529, 208] width 3 height 3
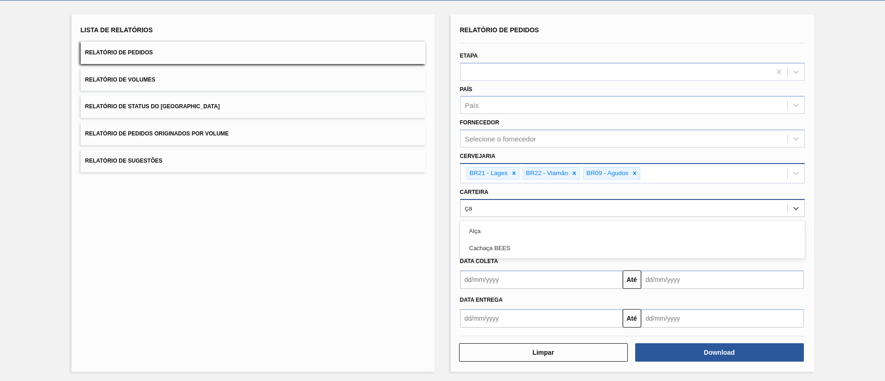
type input "ç"
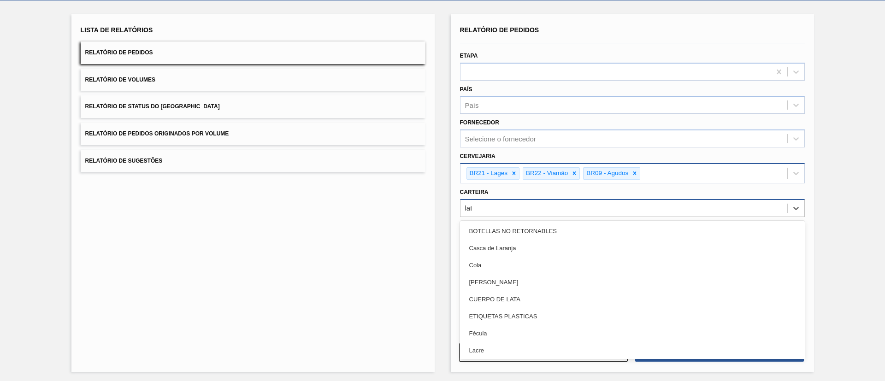
type input "lata"
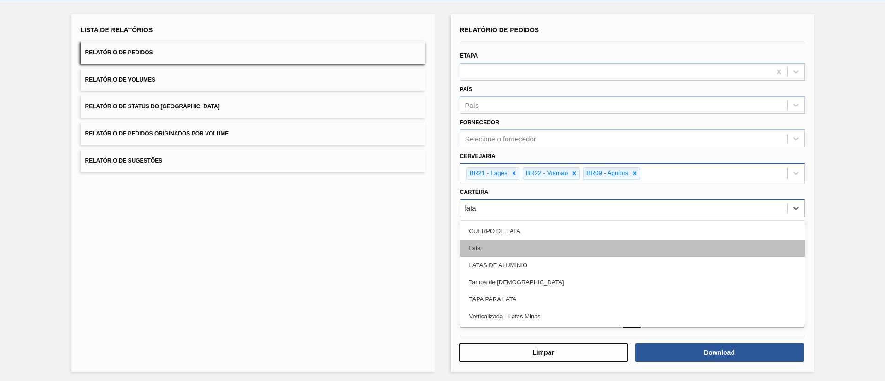
click at [533, 245] on div "Lata" at bounding box center [632, 248] width 345 height 17
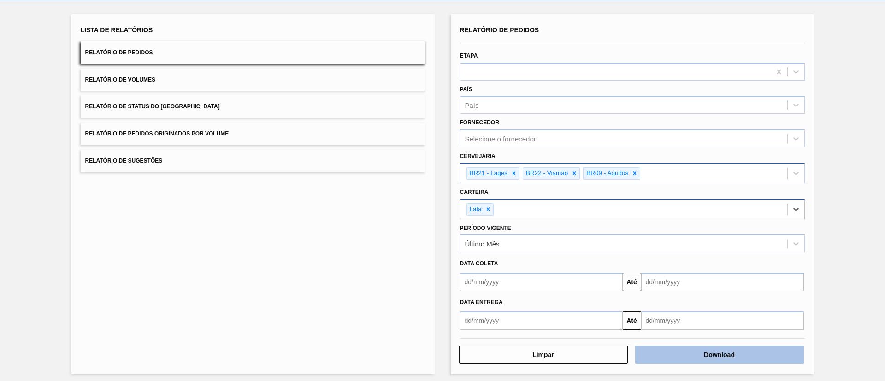
click at [709, 363] on button "Download" at bounding box center [719, 355] width 169 height 18
